Goal: Check status: Verify the current state of an ongoing process or item

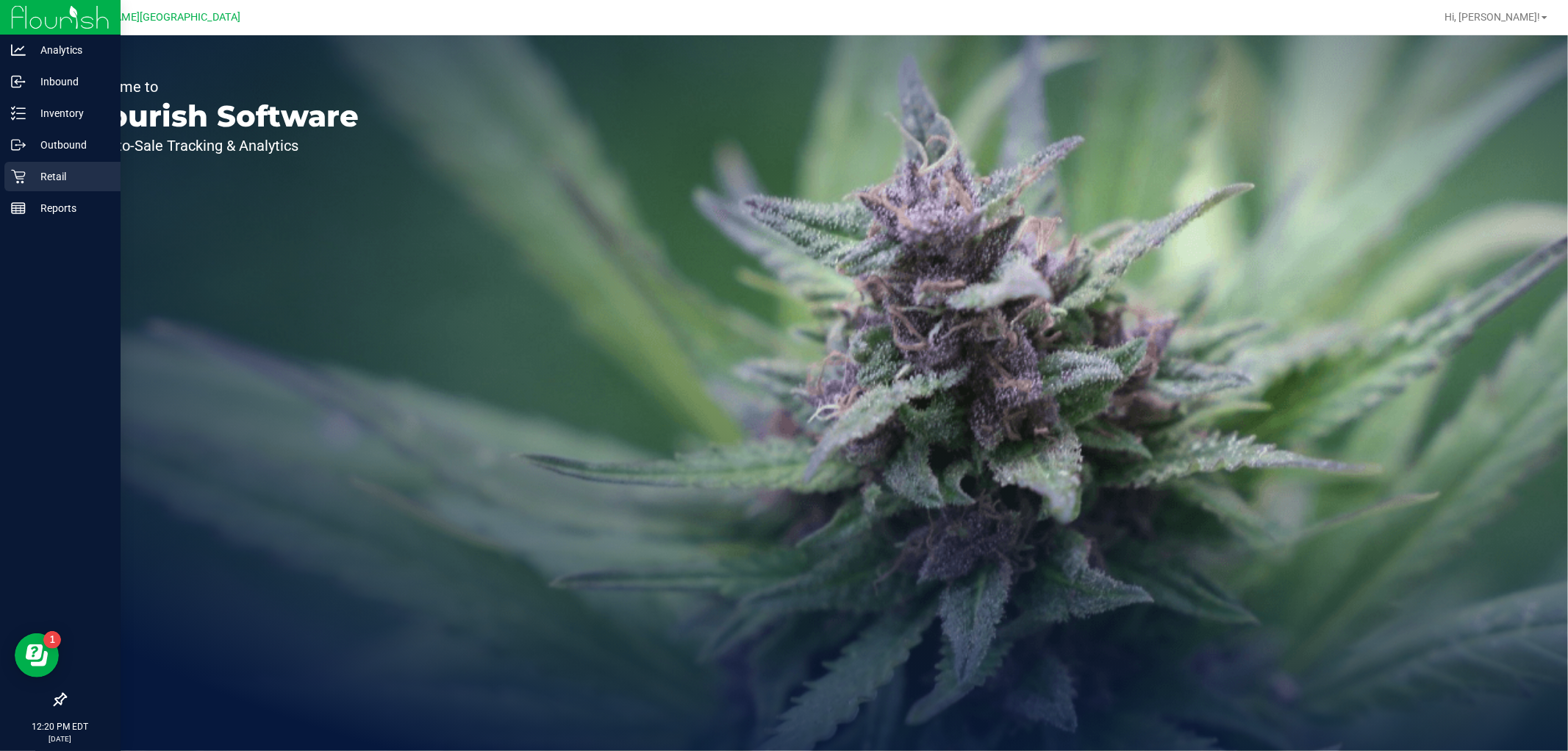
click at [41, 182] on p "Retail" at bounding box center [70, 176] width 88 height 17
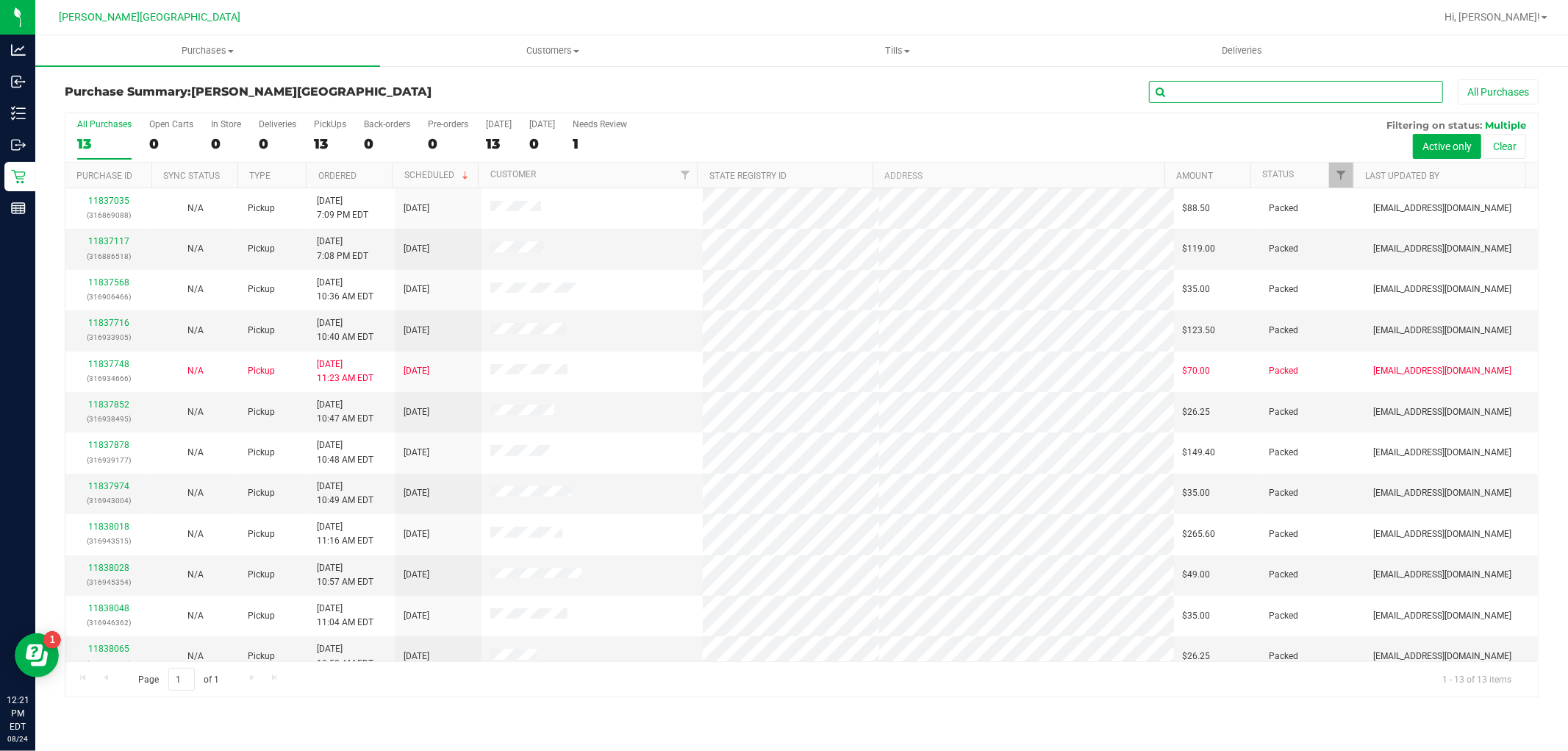
click at [1224, 96] on input "text" at bounding box center [1296, 92] width 294 height 22
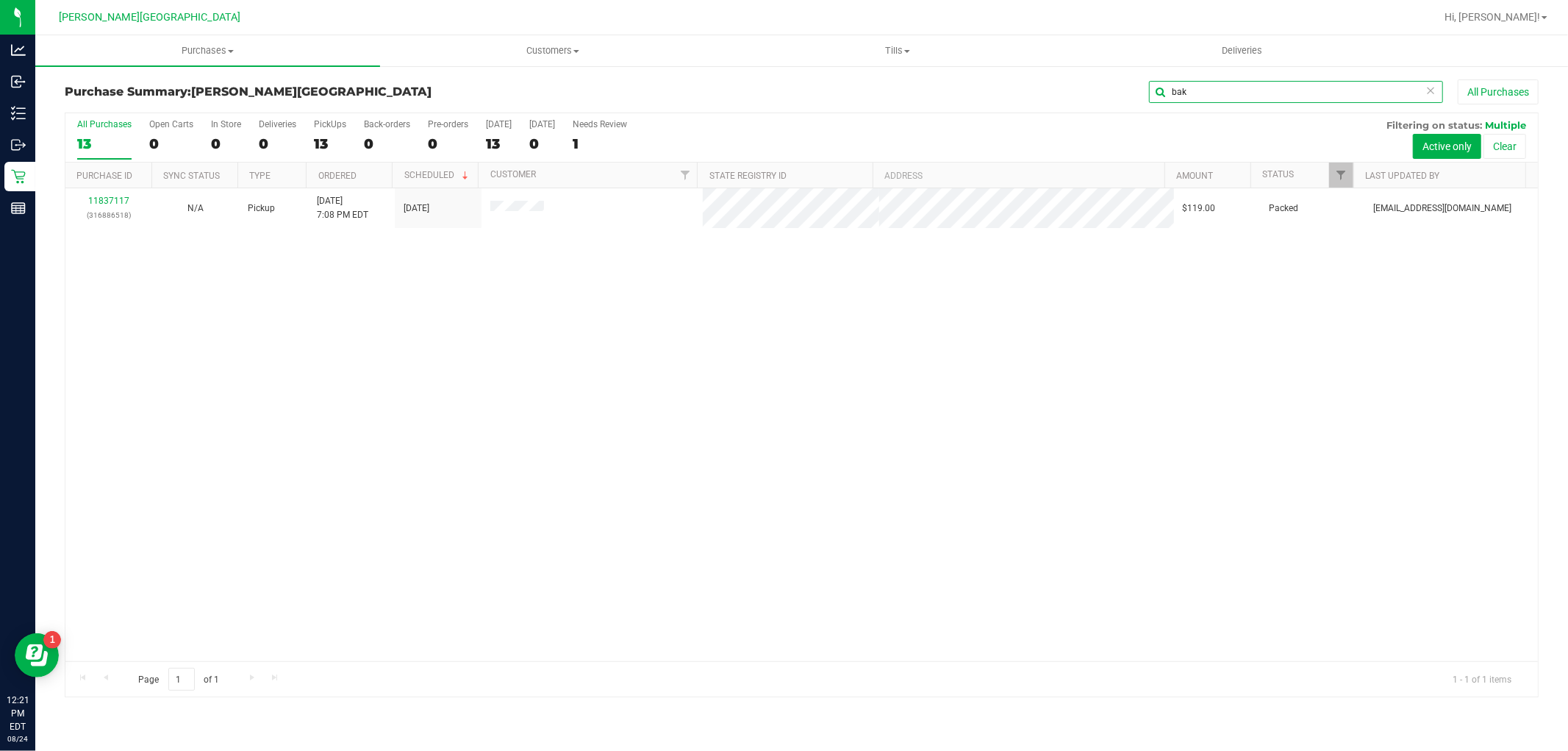
type input "bak"
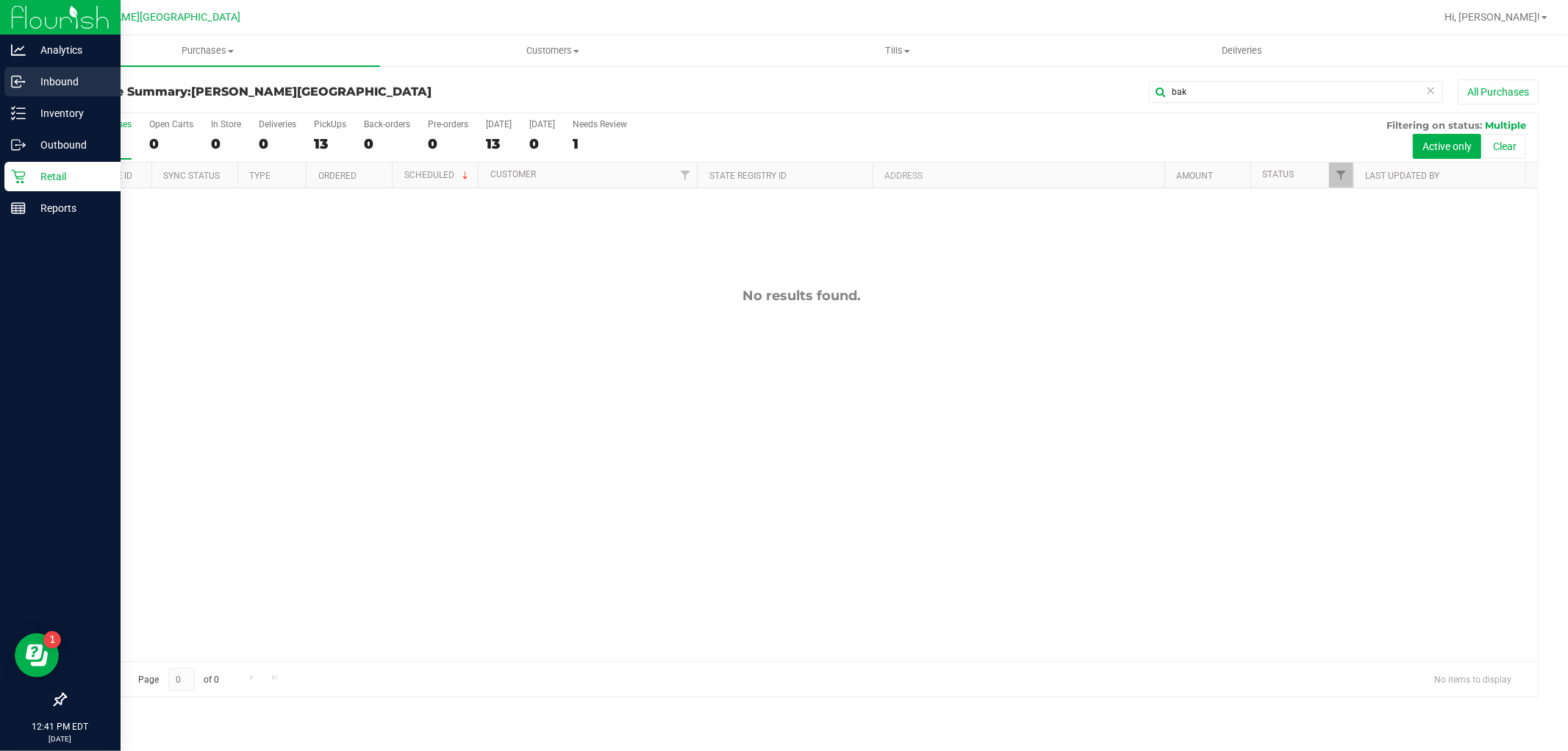
click at [71, 84] on p "Inbound" at bounding box center [70, 81] width 88 height 17
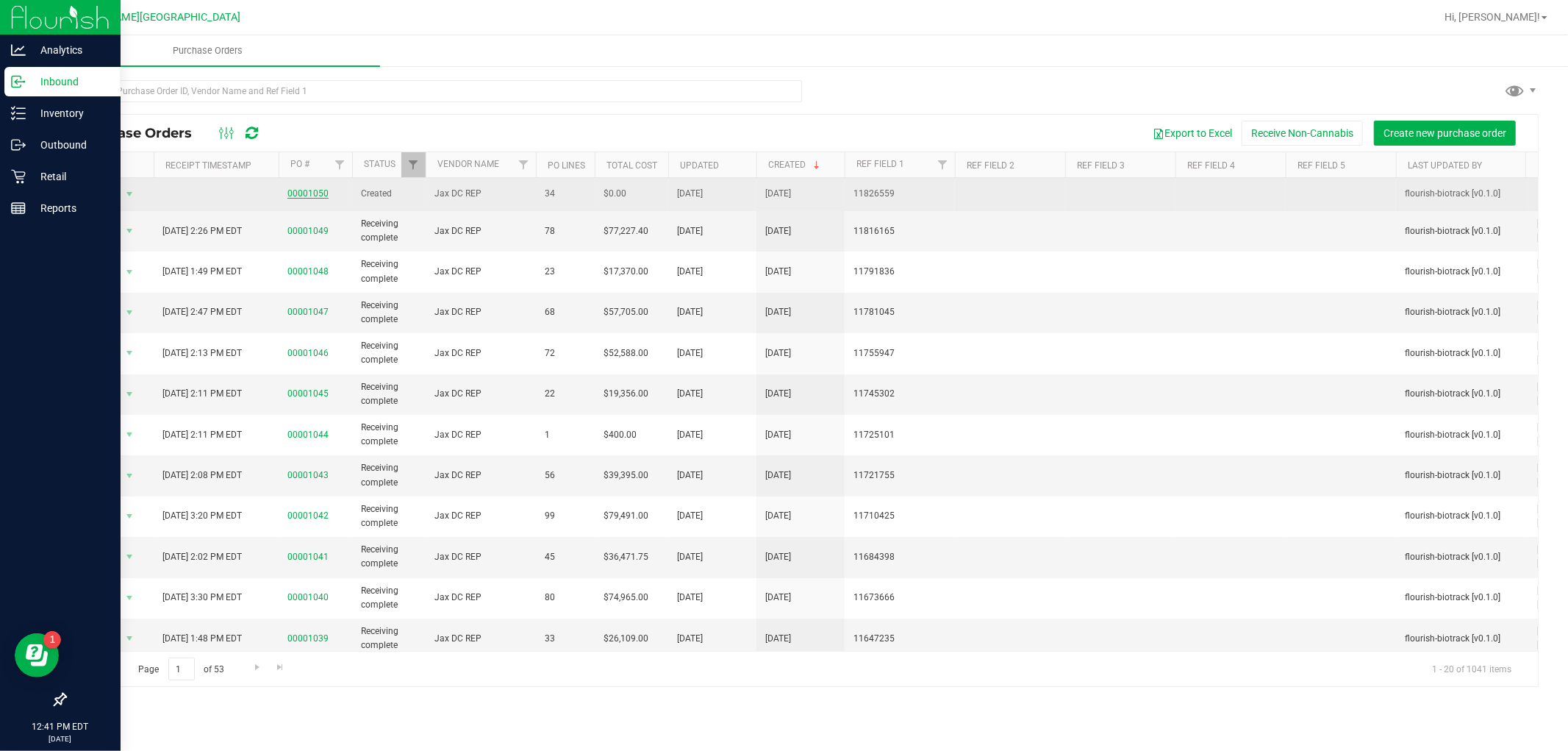
click at [313, 193] on link "00001050" at bounding box center [308, 193] width 41 height 10
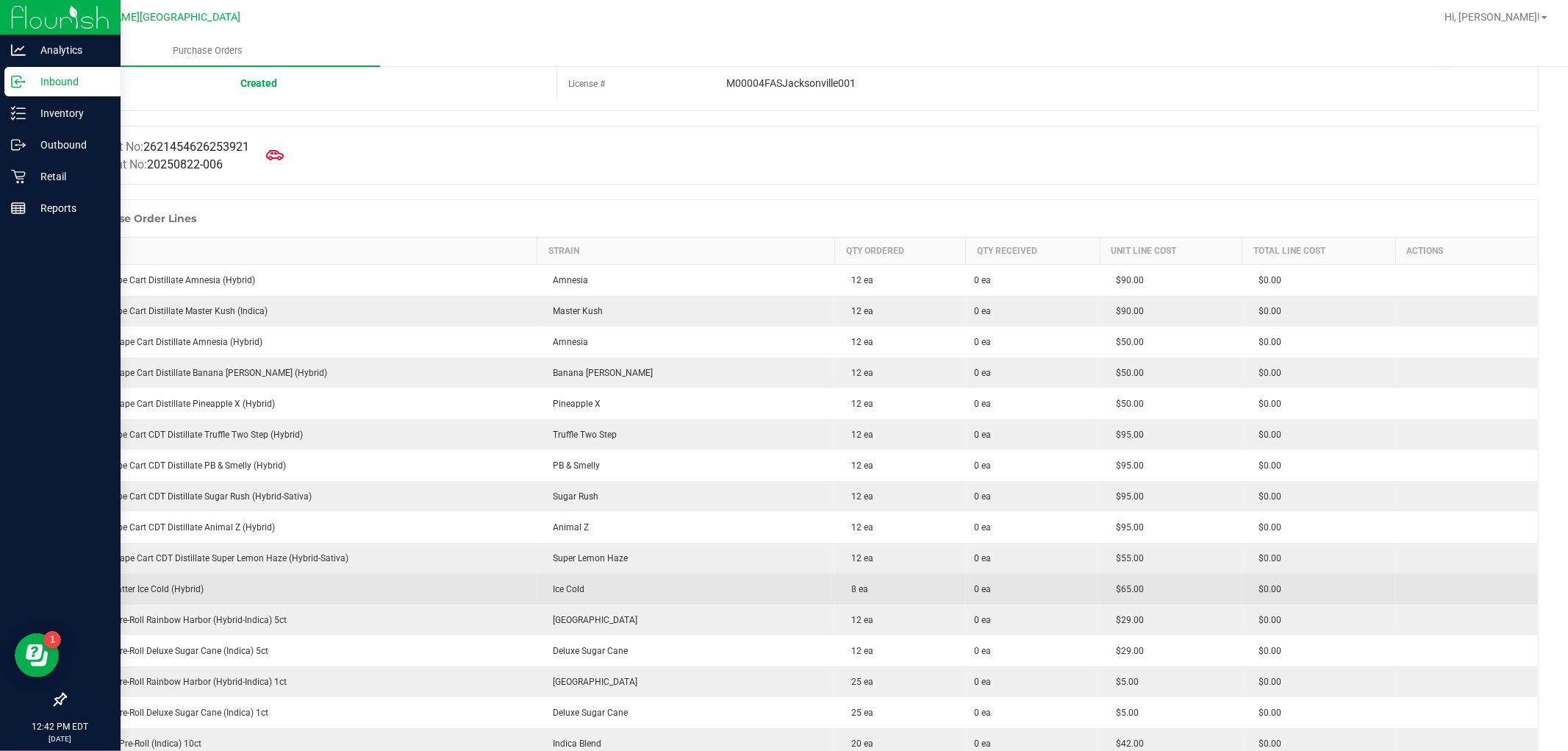
scroll to position [163, 0]
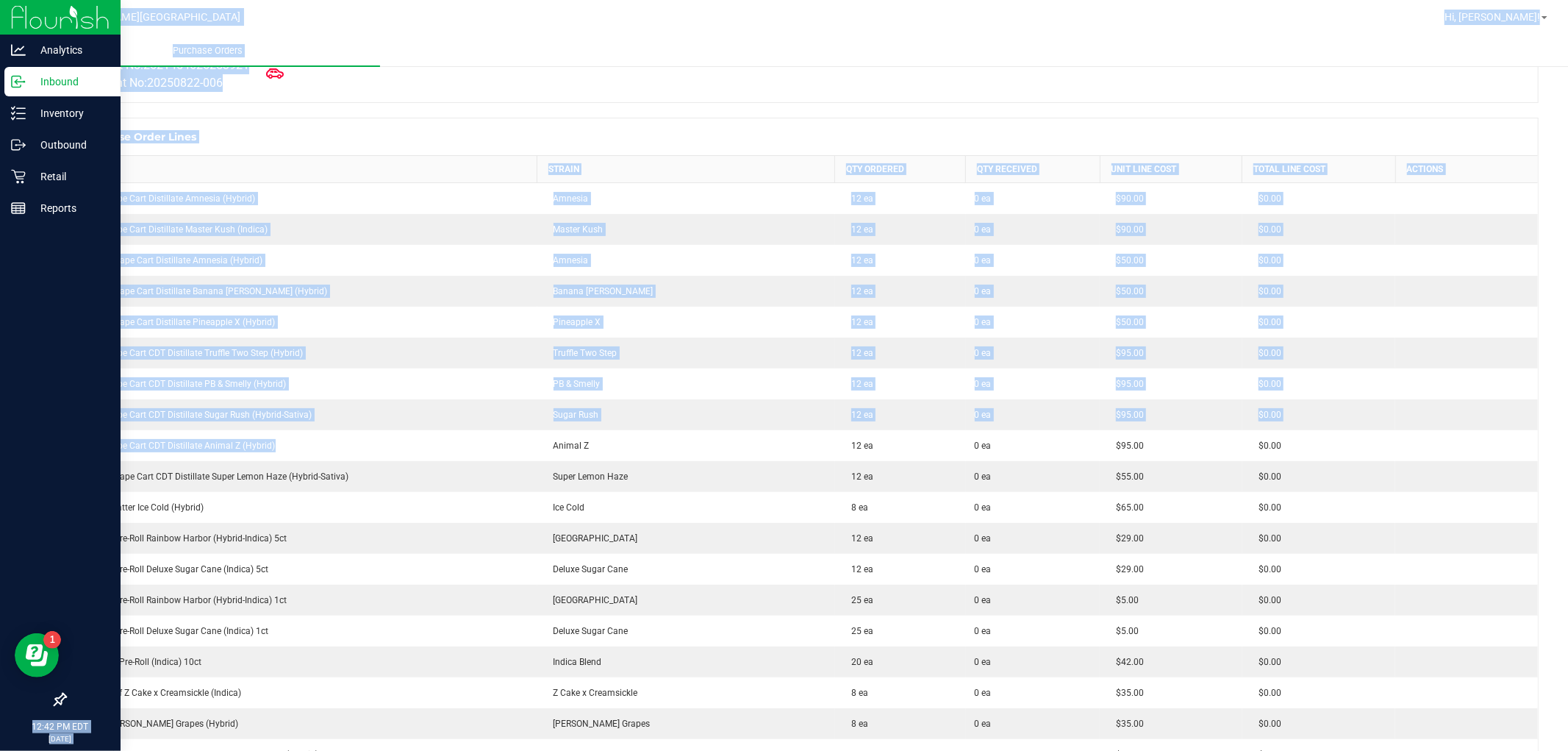
drag, startPoint x: 306, startPoint y: 449, endPoint x: 19, endPoint y: 458, distance: 287.1
click at [19, 458] on div "Analytics Inbound Inventory Outbound Retail Reports 12:42 PM EDT [DATE] 08/24 […" at bounding box center [784, 375] width 1568 height 751
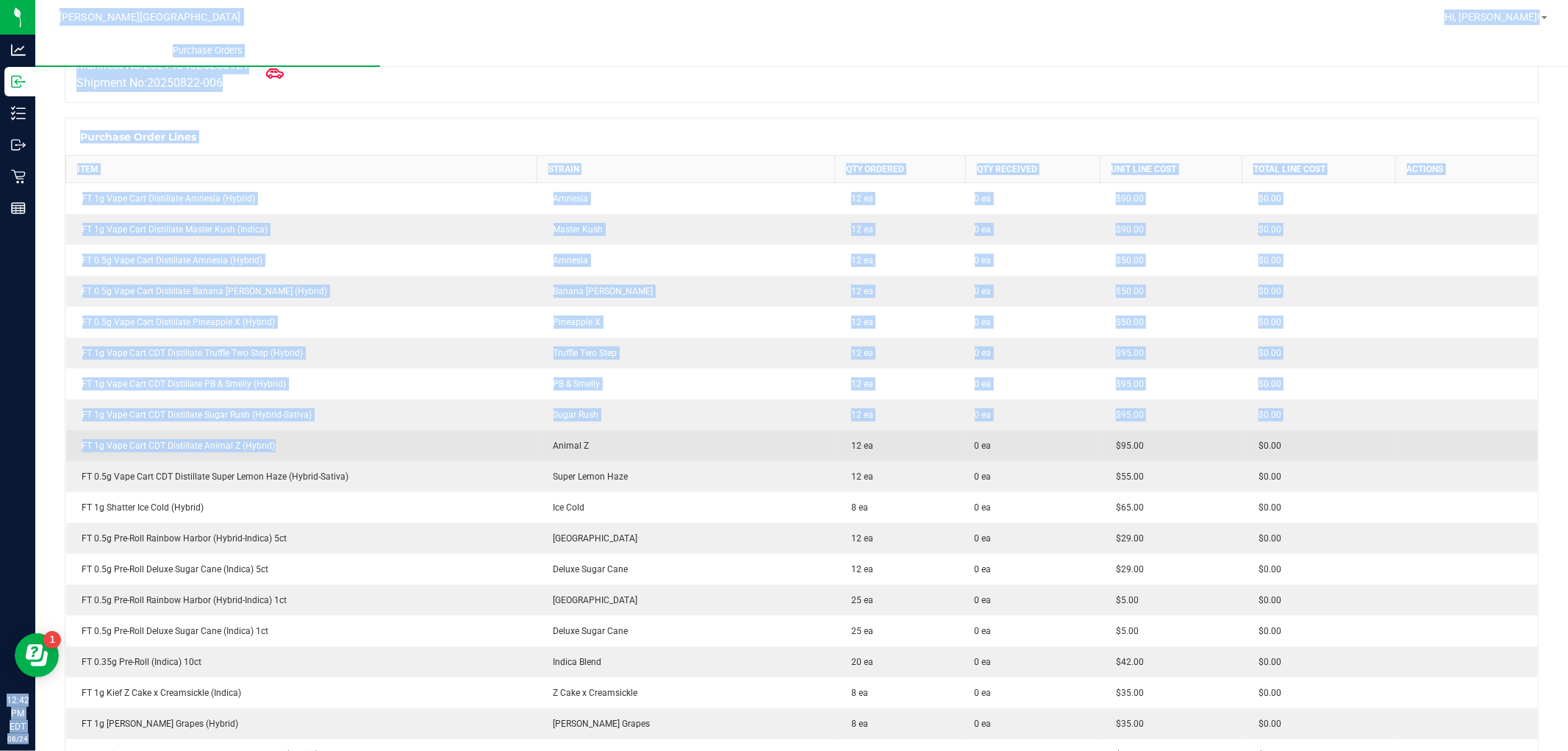
click at [349, 446] on div "FT 1g Vape Cart CDT Distillate Animal Z (Hybrid)" at bounding box center [302, 445] width 453 height 13
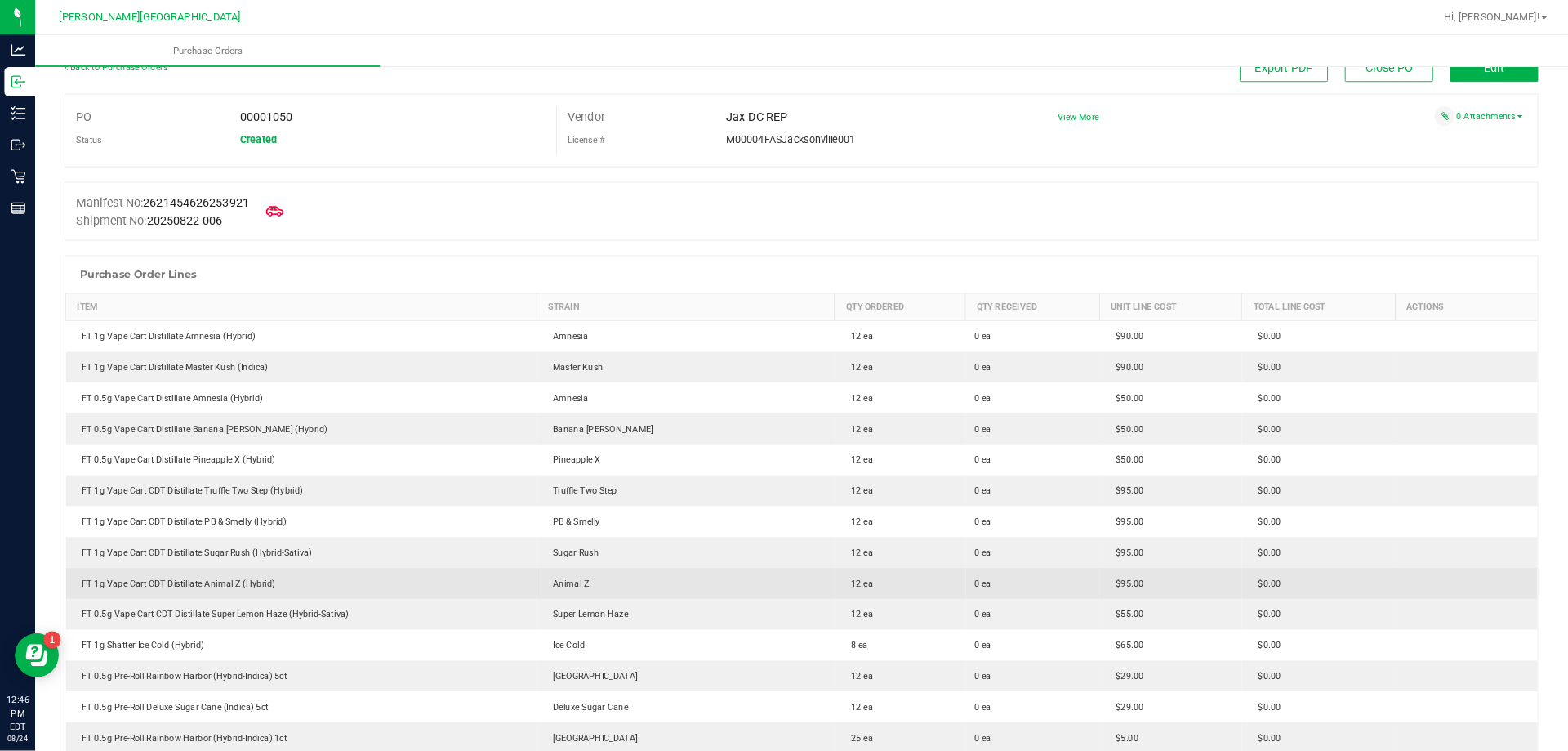
scroll to position [0, 0]
